Goal: Transaction & Acquisition: Purchase product/service

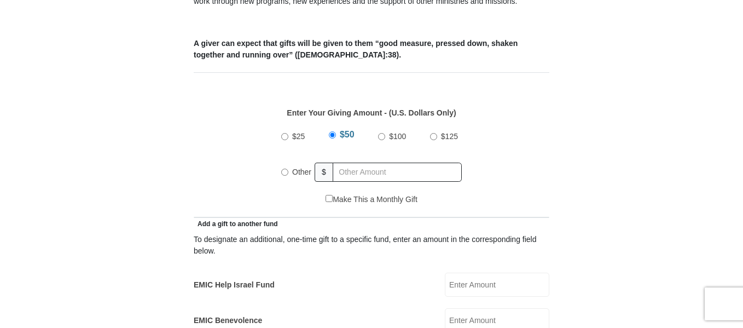
scroll to position [441, 0]
click at [284, 168] on input "Other" at bounding box center [284, 171] width 7 height 7
radio input "true"
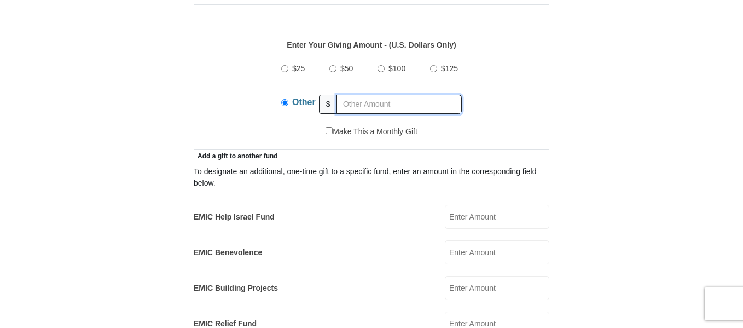
scroll to position [510, 0]
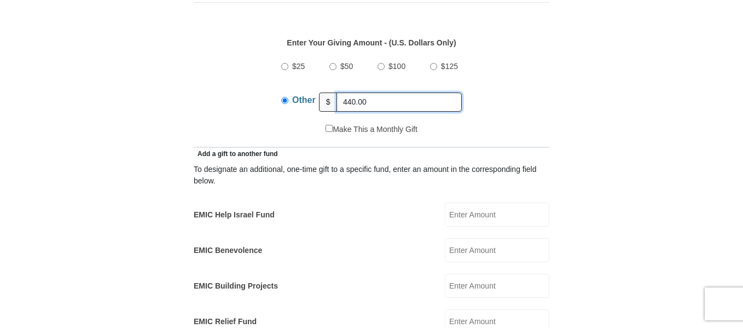
type input "440.00"
click at [471, 209] on input "EMIC Help Israel Fund" at bounding box center [497, 214] width 104 height 24
type input "5"
click at [460, 240] on input "EMIC Benevolence" at bounding box center [497, 250] width 104 height 24
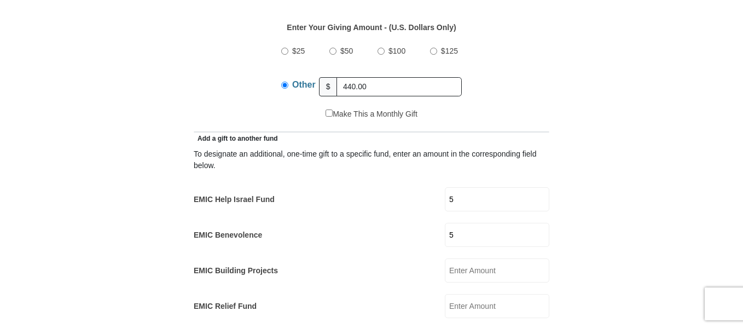
scroll to position [527, 0]
type input "5"
click at [480, 257] on input "EMIC Building Projects" at bounding box center [497, 269] width 104 height 24
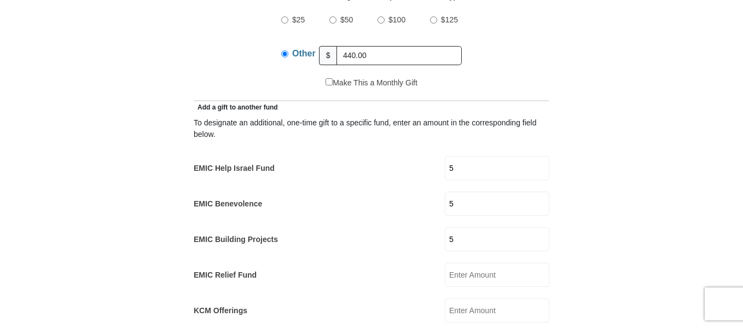
scroll to position [557, 0]
type input "5"
click at [475, 262] on input "EMIC Relief Fund" at bounding box center [497, 274] width 104 height 24
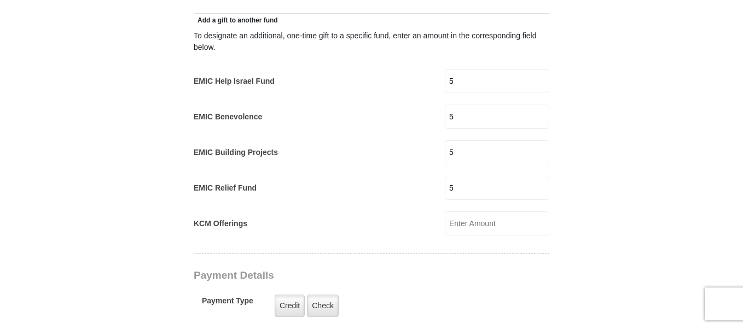
scroll to position [644, 0]
type input "5"
click at [473, 212] on input "KCM Offerings" at bounding box center [497, 223] width 104 height 24
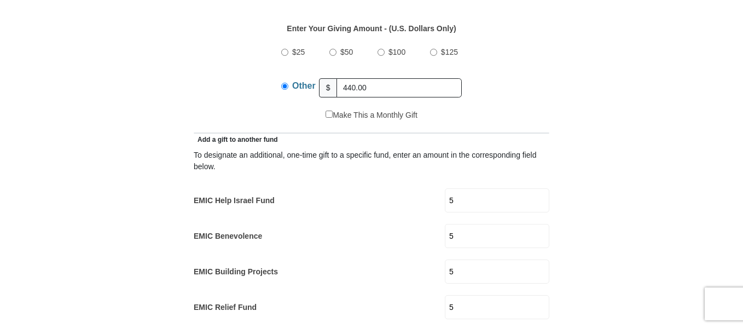
scroll to position [524, 0]
type input "5"
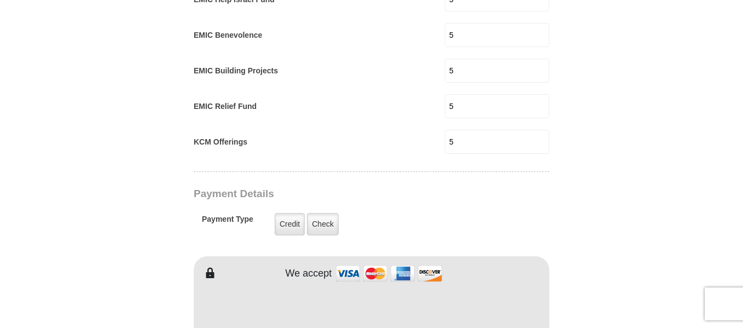
scroll to position [729, 0]
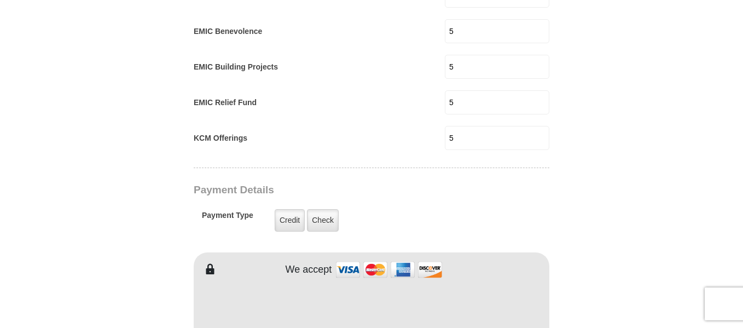
type input "lucy"
type input "akinmuyisan"
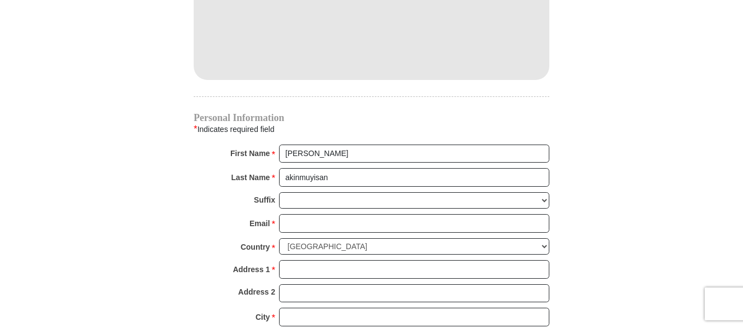
scroll to position [1022, 0]
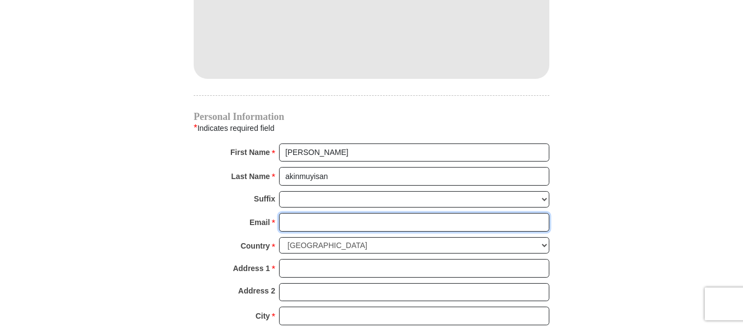
click at [301, 213] on input "Email *" at bounding box center [414, 222] width 270 height 19
type input "lucy.akinm@yahoo.com"
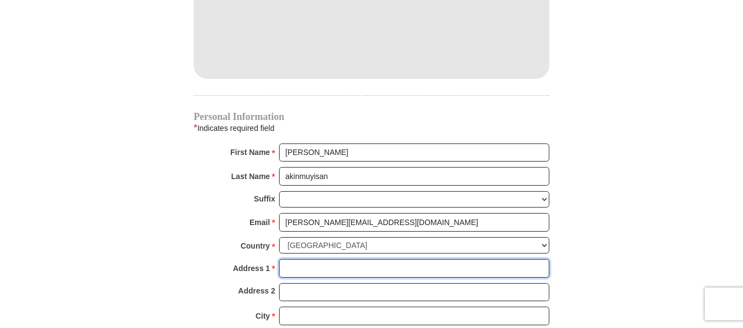
click at [294, 259] on input "Address 1 *" at bounding box center [414, 268] width 270 height 19
type input "9522 kilimanjaro rd"
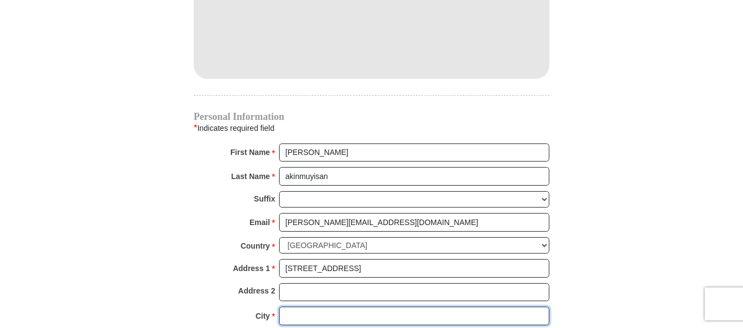
click at [293, 306] on input "City *" at bounding box center [414, 315] width 270 height 19
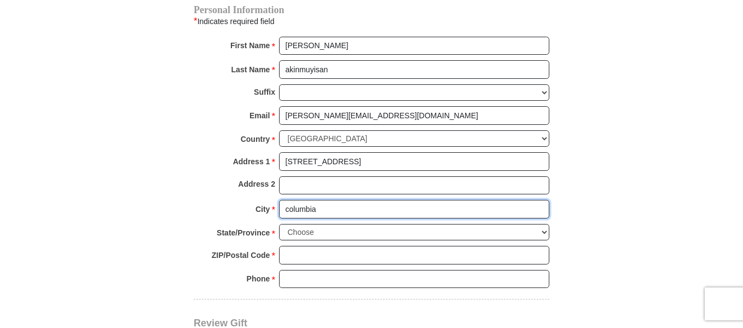
scroll to position [1127, 0]
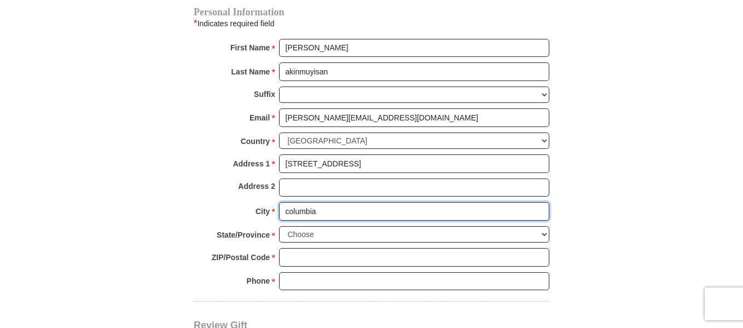
type input "columbia"
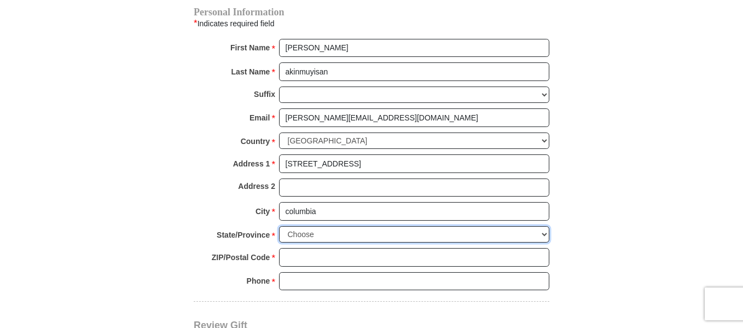
click at [542, 226] on select "Choose Alabama Alaska American Samoa Arizona Arkansas Armed Forces Americas Arm…" at bounding box center [414, 234] width 270 height 17
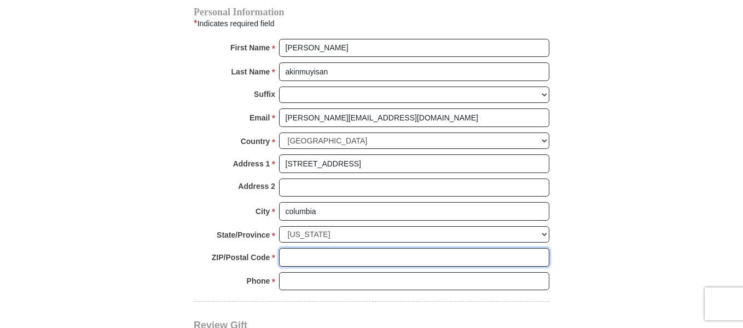
click at [295, 248] on input "ZIP/Postal Code *" at bounding box center [414, 257] width 270 height 19
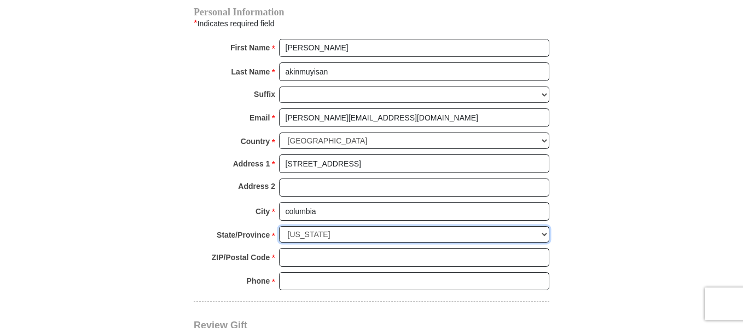
click at [339, 226] on select "Choose Alabama Alaska American Samoa Arizona Arkansas Armed Forces Americas Arm…" at bounding box center [414, 234] width 270 height 17
select select "MD"
click at [279, 226] on select "Choose Alabama Alaska American Samoa Arizona Arkansas Armed Forces Americas Arm…" at bounding box center [414, 234] width 270 height 17
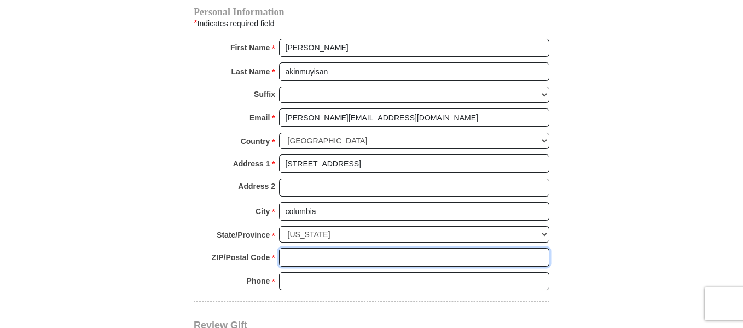
click at [312, 248] on input "ZIP/Postal Code *" at bounding box center [414, 257] width 270 height 19
type input "21045"
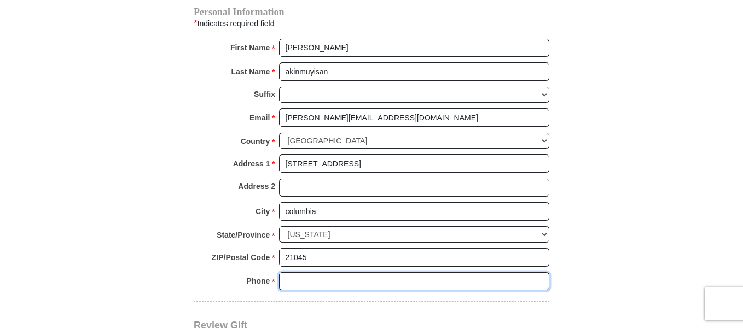
click at [299, 272] on input "Phone * *" at bounding box center [414, 281] width 270 height 19
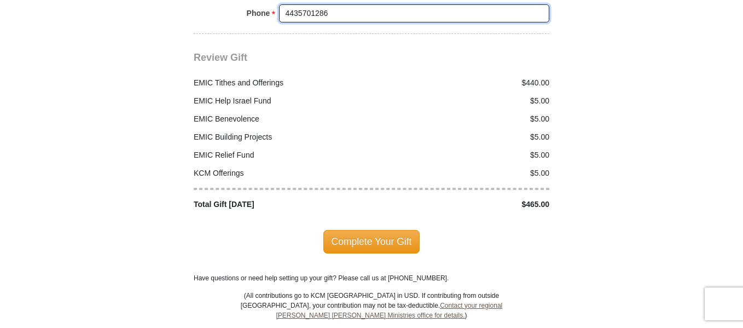
scroll to position [1395, 0]
type input "4435701286"
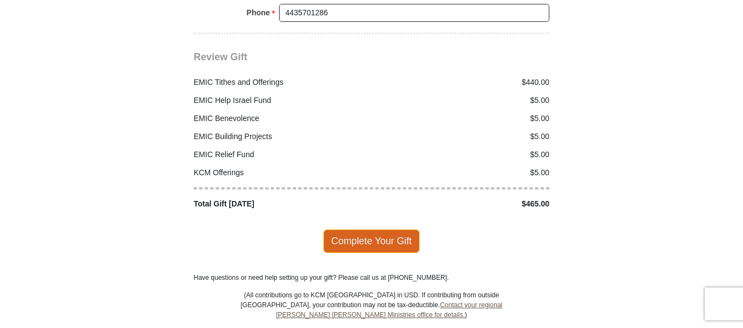
click at [407, 229] on span "Complete Your Gift" at bounding box center [371, 240] width 97 height 23
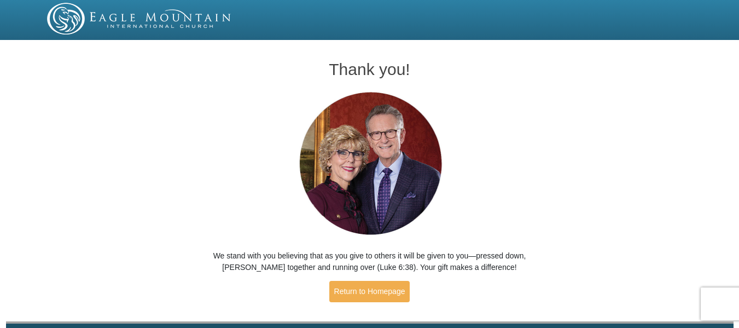
scroll to position [35, 0]
